Goal: Task Accomplishment & Management: Use online tool/utility

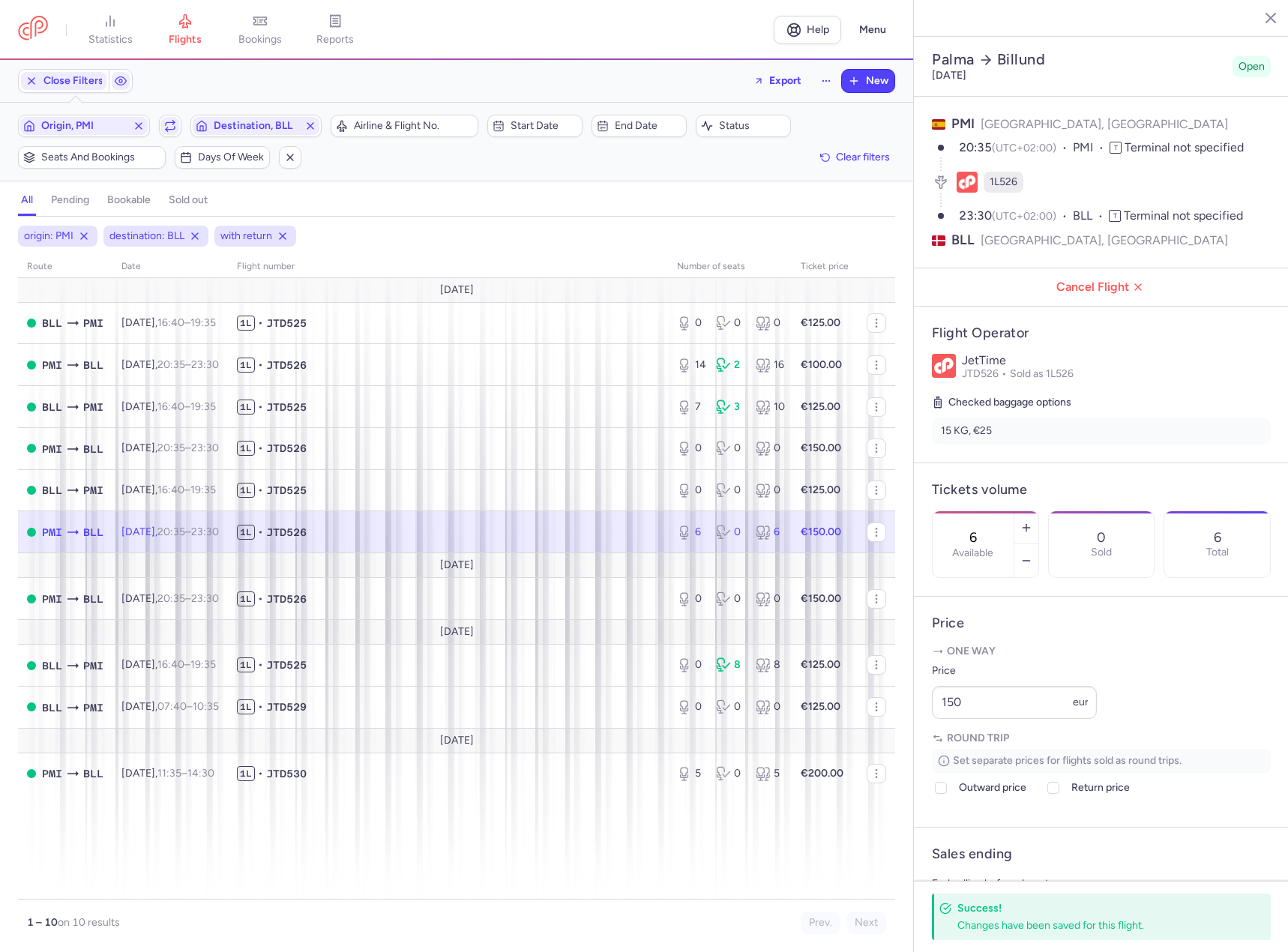
select select "days"
click at [62, 120] on span "Origin, PMI" at bounding box center [84, 126] width 86 height 12
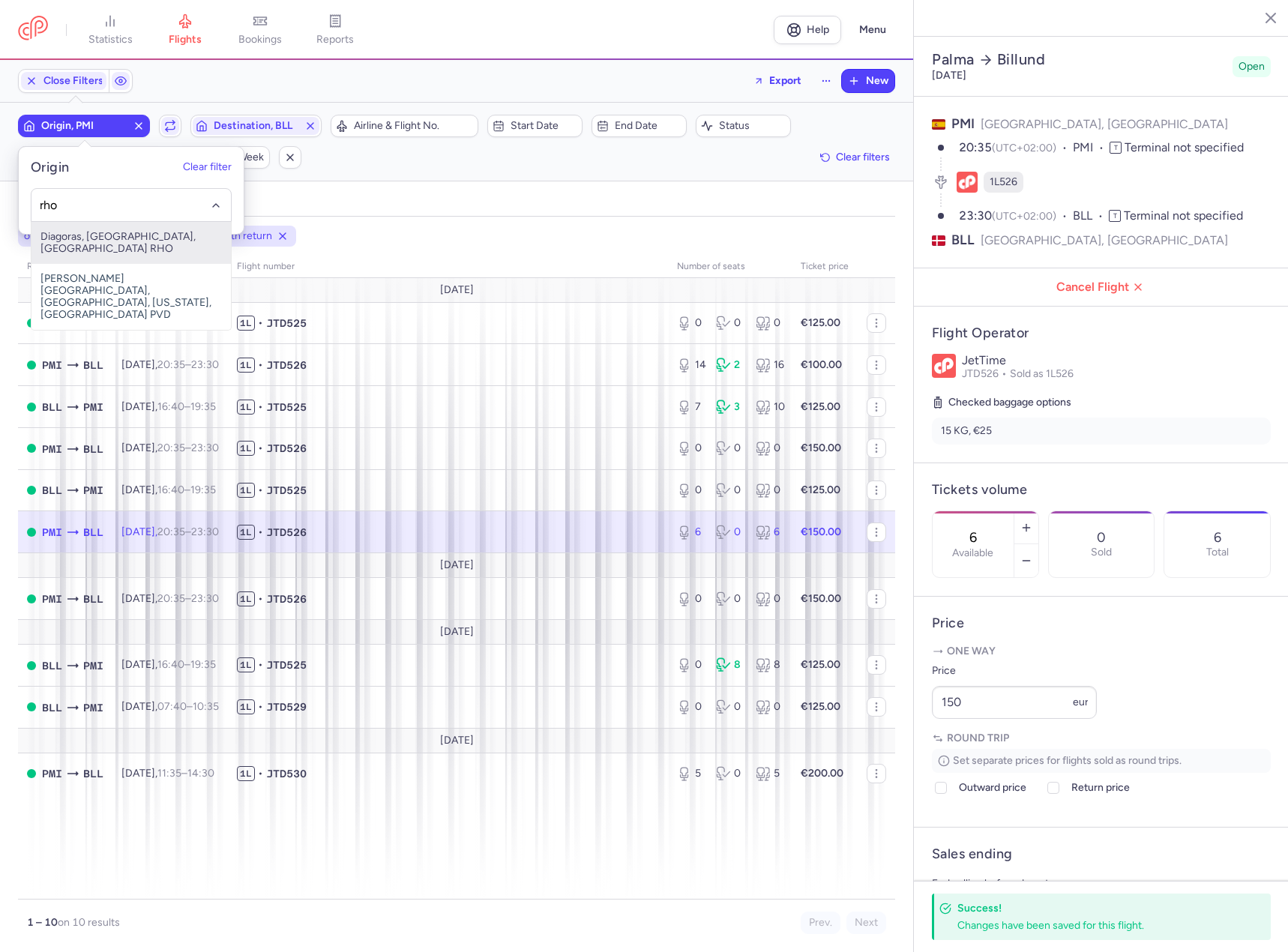
type input "rho"
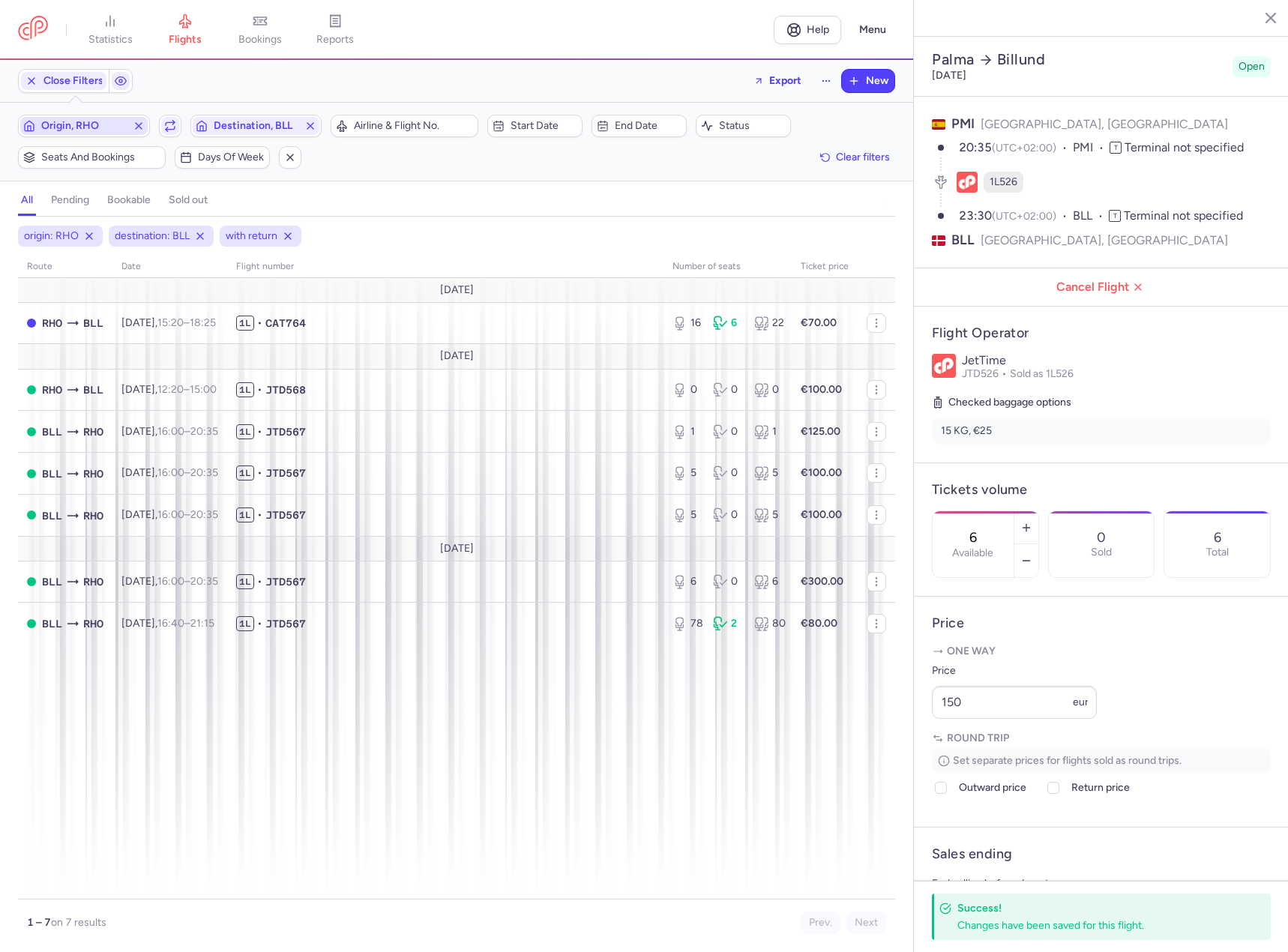
click at [190, 114] on button "Destination, BLL" at bounding box center [256, 125] width 132 height 23
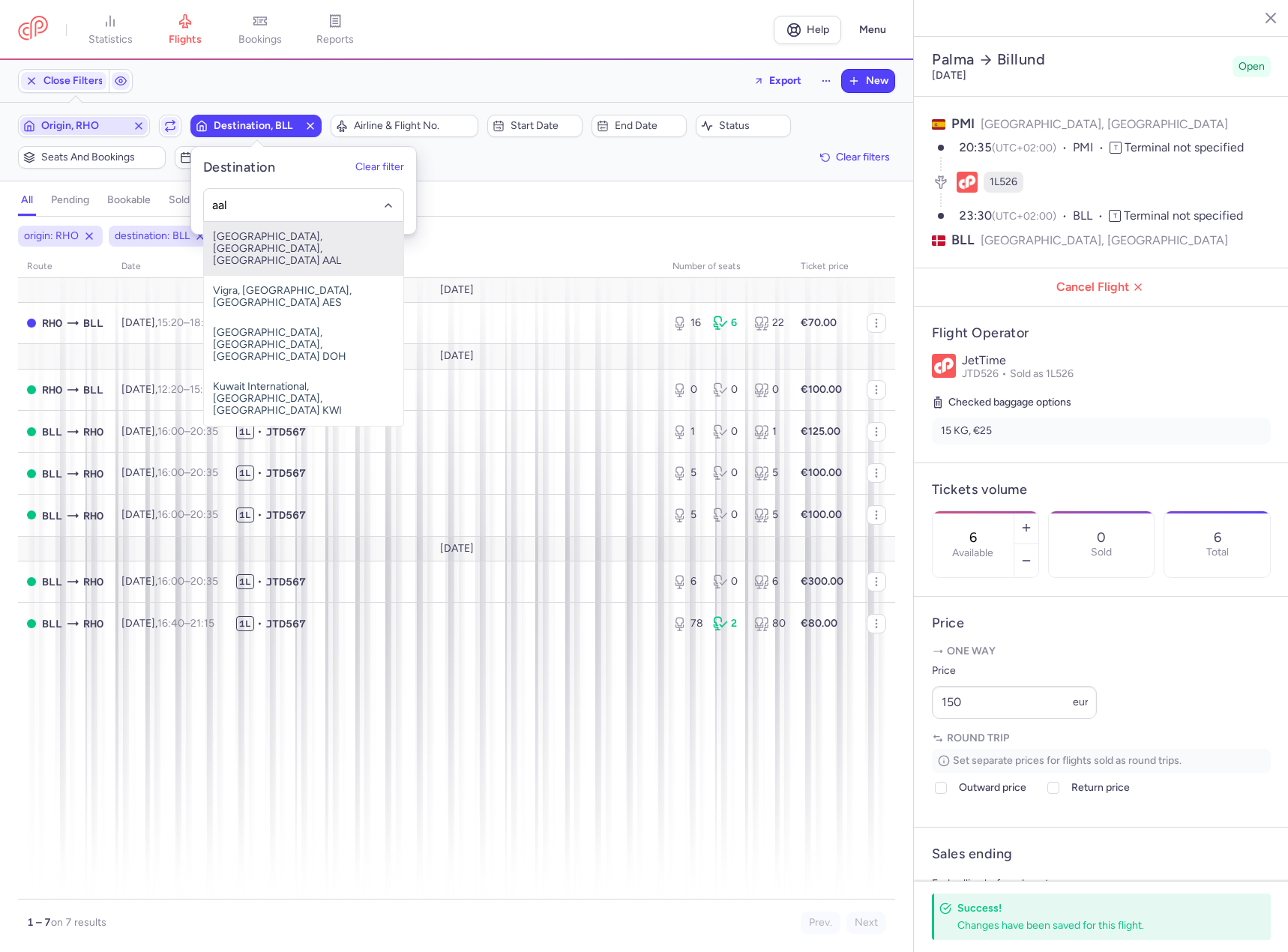
type input "aal"
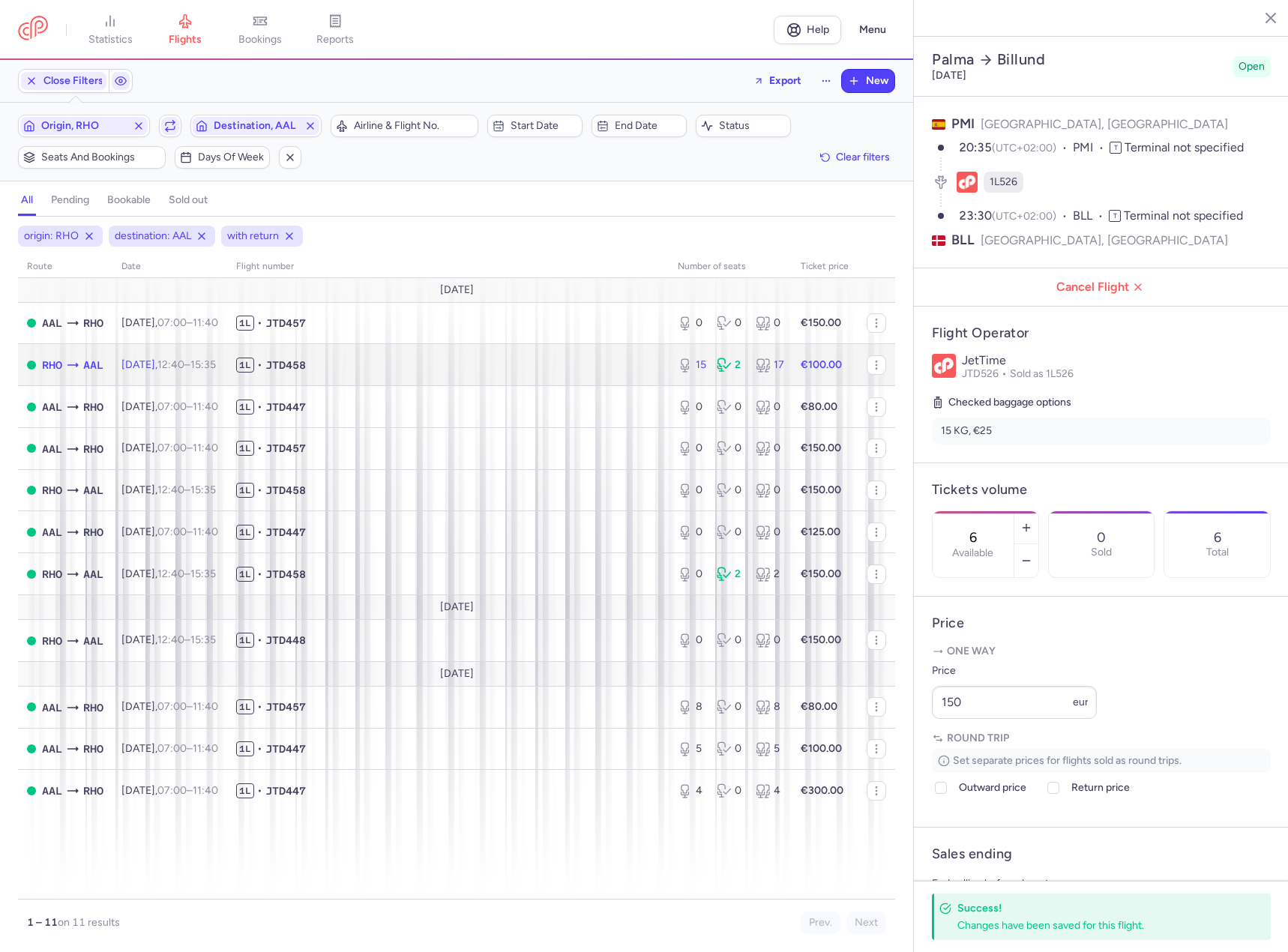
click at [447, 369] on span "1L • JTD458" at bounding box center [448, 365] width 423 height 15
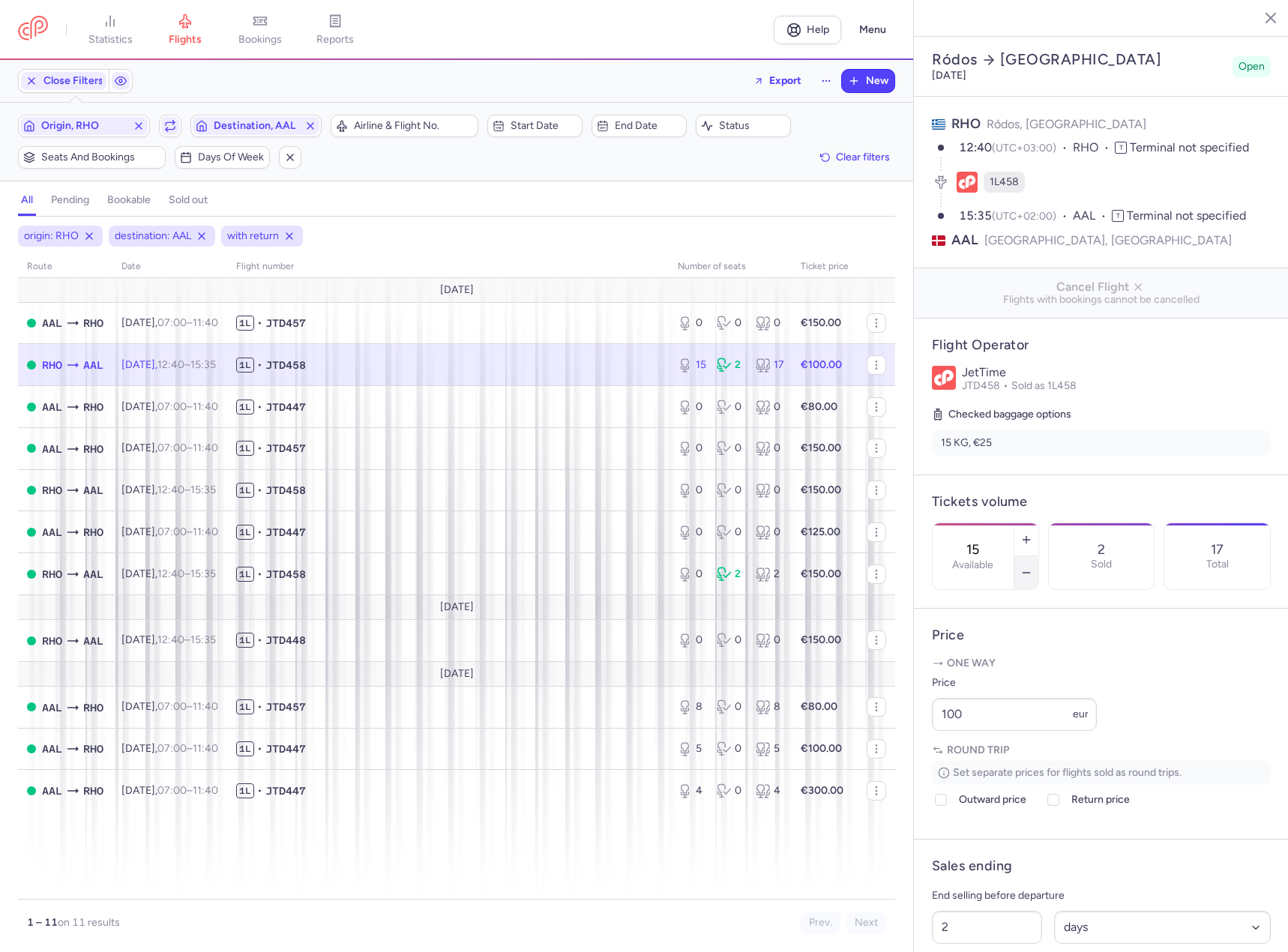
click at [1039, 556] on button "button" at bounding box center [1026, 572] width 24 height 33
type input "14"
click at [991, 930] on button "Save changes" at bounding box center [982, 923] width 99 height 33
